Goal: Task Accomplishment & Management: Use online tool/utility

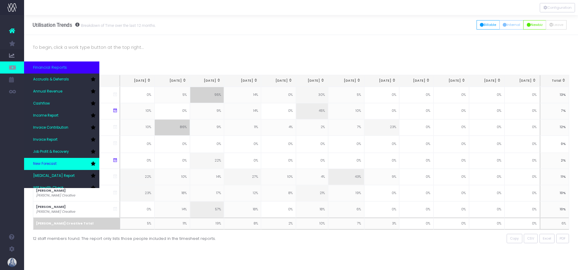
click at [48, 158] on link "New Forecast" at bounding box center [61, 164] width 75 height 12
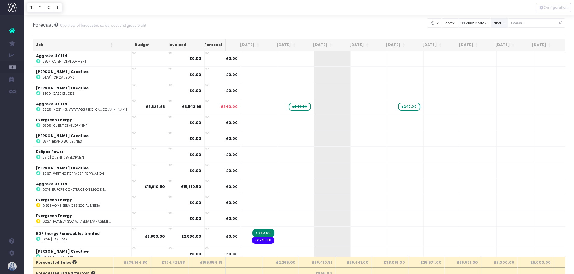
click at [493, 23] on button "filter" at bounding box center [498, 22] width 17 height 9
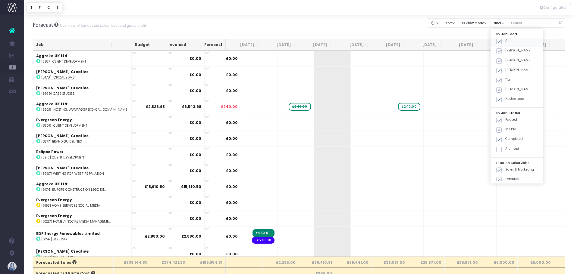
click at [497, 42] on span at bounding box center [498, 41] width 5 height 5
click at [505, 42] on input "All" at bounding box center [507, 41] width 4 height 4
checkbox input "false"
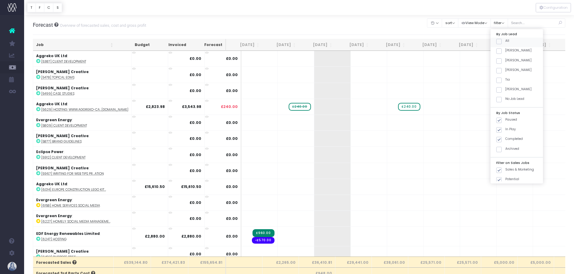
checkbox input "false"
click at [498, 52] on span at bounding box center [498, 50] width 5 height 5
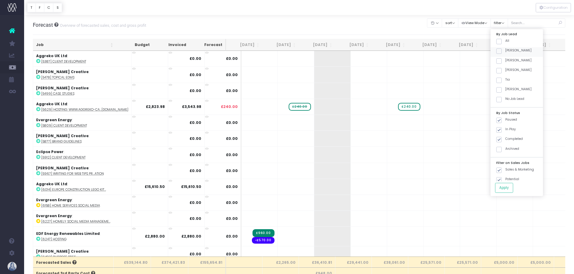
click at [505, 52] on input "[PERSON_NAME]" at bounding box center [507, 50] width 4 height 4
checkbox input "true"
click at [502, 189] on button "Apply" at bounding box center [504, 188] width 18 height 10
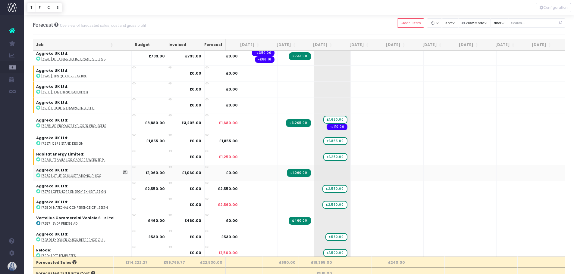
scroll to position [497, 0]
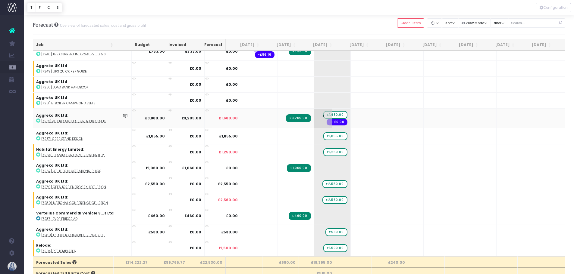
click at [323, 111] on span "£1,680.00" at bounding box center [335, 115] width 24 height 8
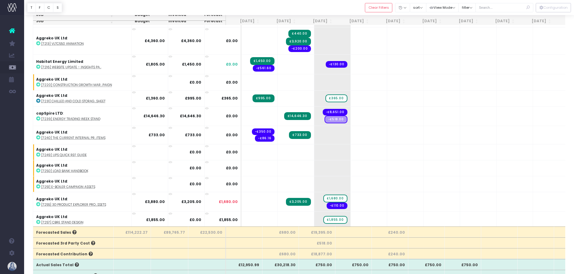
scroll to position [377, 0]
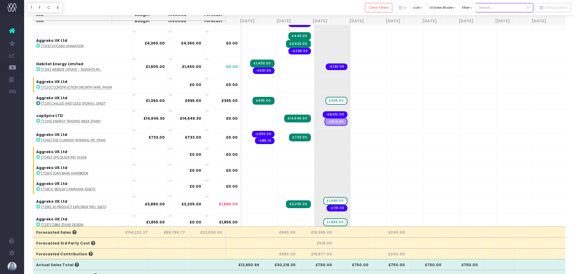
click at [499, 8] on input "text" at bounding box center [504, 7] width 58 height 9
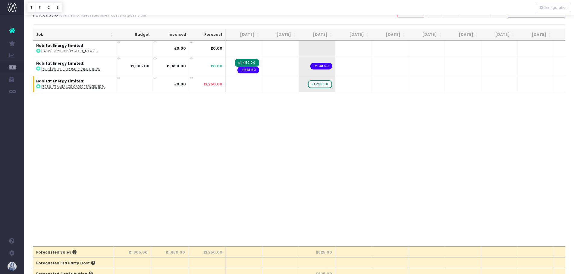
scroll to position [0, 0]
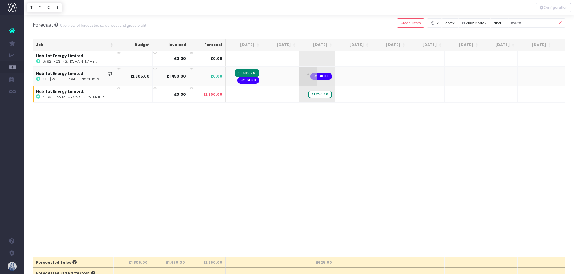
click at [306, 77] on span "+" at bounding box center [308, 76] width 18 height 19
drag, startPoint x: 525, startPoint y: 23, endPoint x: 503, endPoint y: 23, distance: 22.3
click at [503, 23] on div "Clear Filters Hide [DATE] [DATE] [DATE] [DATE] [DATE] [DATE] [DATE] [DATE] [DAT…" at bounding box center [481, 23] width 168 height 12
type input "a"
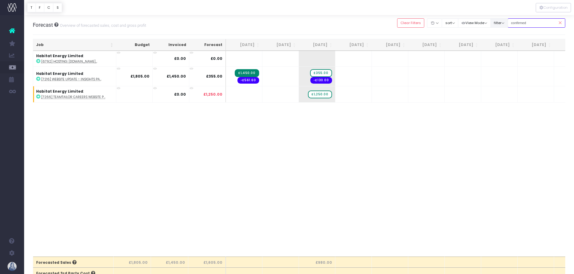
type input "confirmed"
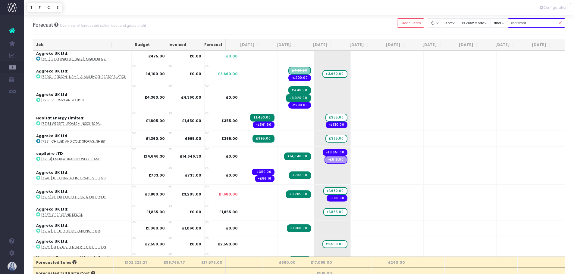
scroll to position [92, 0]
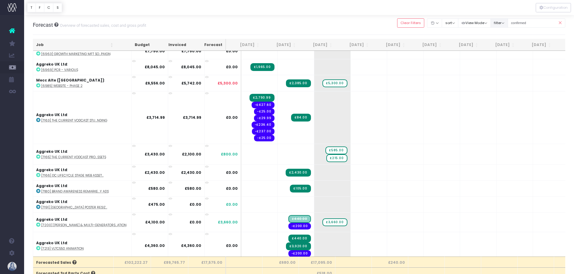
click at [497, 25] on button "filter" at bounding box center [498, 22] width 17 height 9
